Goal: Task Accomplishment & Management: Use online tool/utility

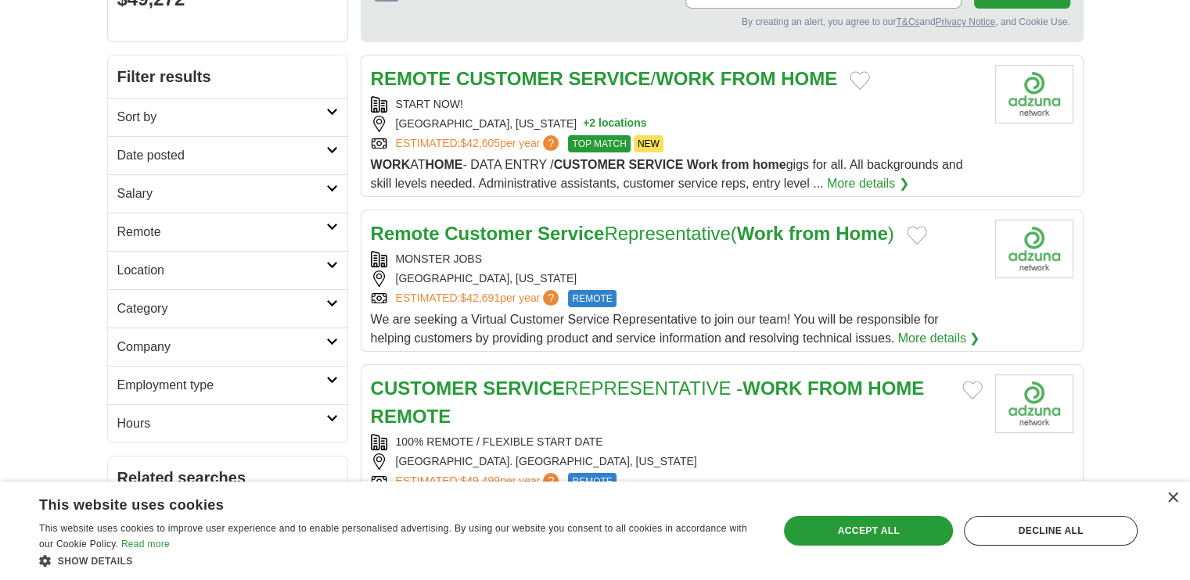
scroll to position [258, 0]
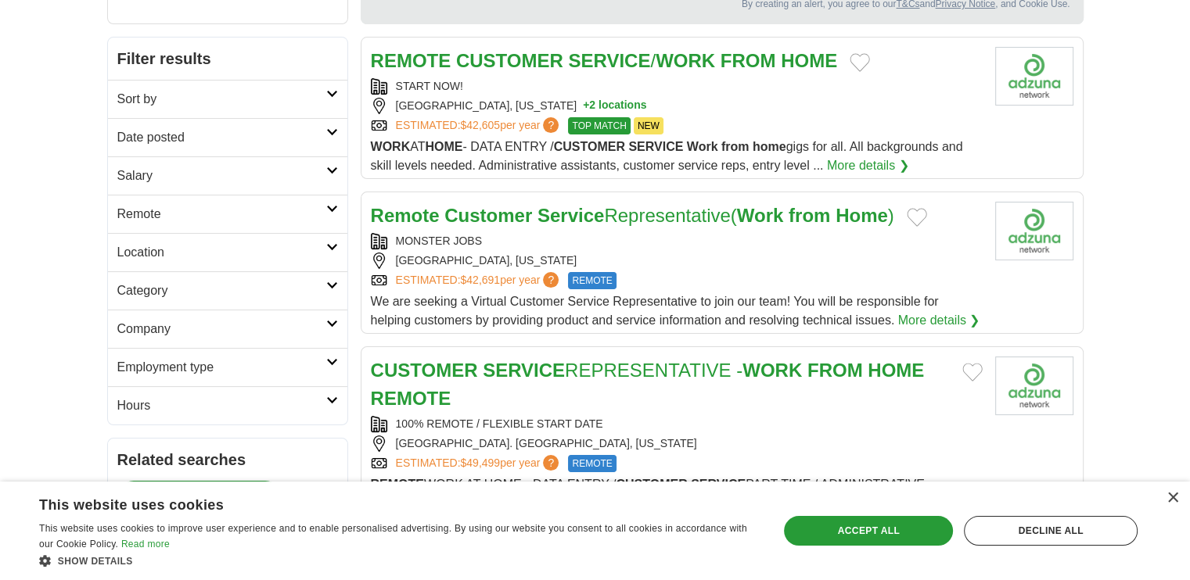
click at [798, 50] on strong "HOME" at bounding box center [809, 60] width 56 height 21
click at [322, 157] on link "Salary" at bounding box center [227, 175] width 239 height 38
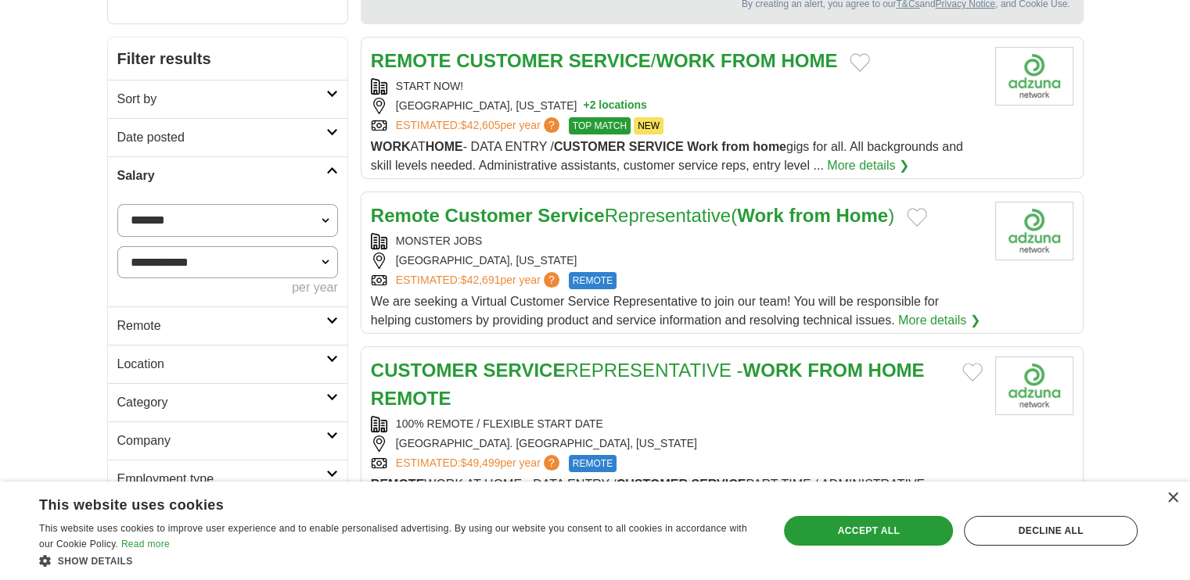
click at [291, 209] on select "**********" at bounding box center [227, 220] width 221 height 33
click at [307, 179] on link "Salary" at bounding box center [227, 175] width 239 height 38
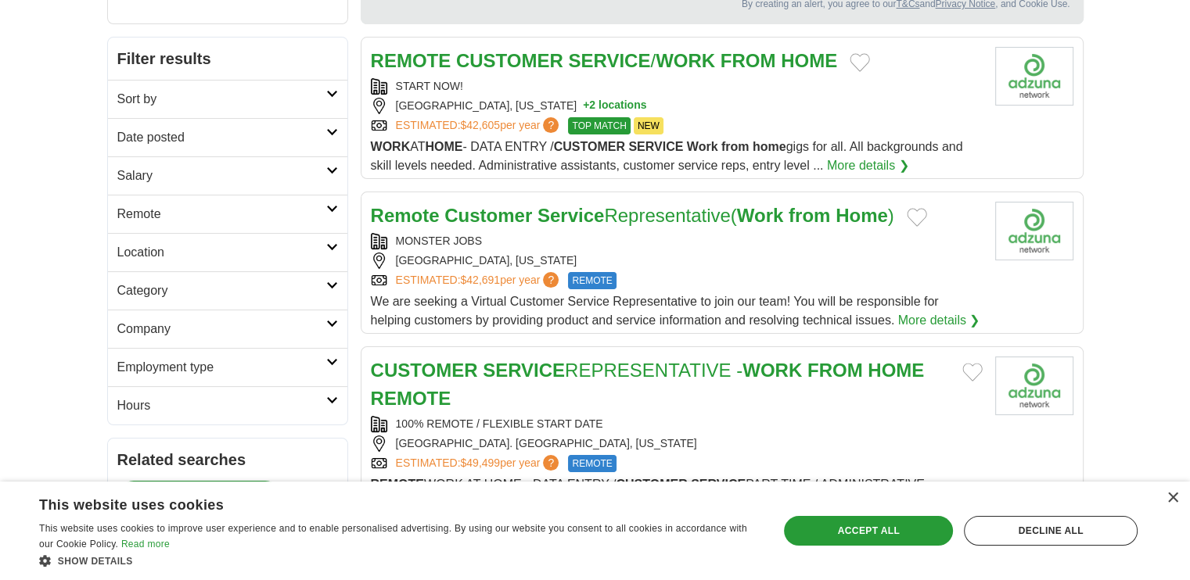
click at [303, 205] on h2 "Remote" at bounding box center [221, 214] width 209 height 19
click at [253, 396] on h2 "Employment type" at bounding box center [221, 405] width 209 height 19
click at [263, 357] on h2 "Company" at bounding box center [221, 366] width 209 height 19
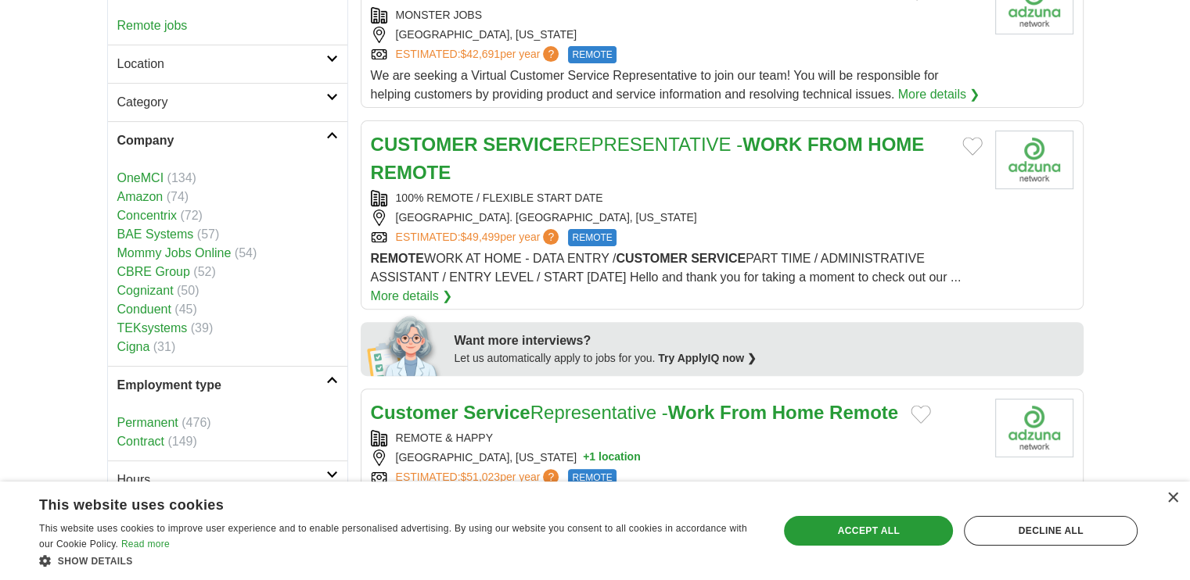
scroll to position [485, 0]
click at [621, 178] on h2 "CUSTOMER SERVICE REPRESENTATIVE - WORK FROM HOME REMOTE" at bounding box center [660, 158] width 579 height 56
